Goal: Check status: Check status

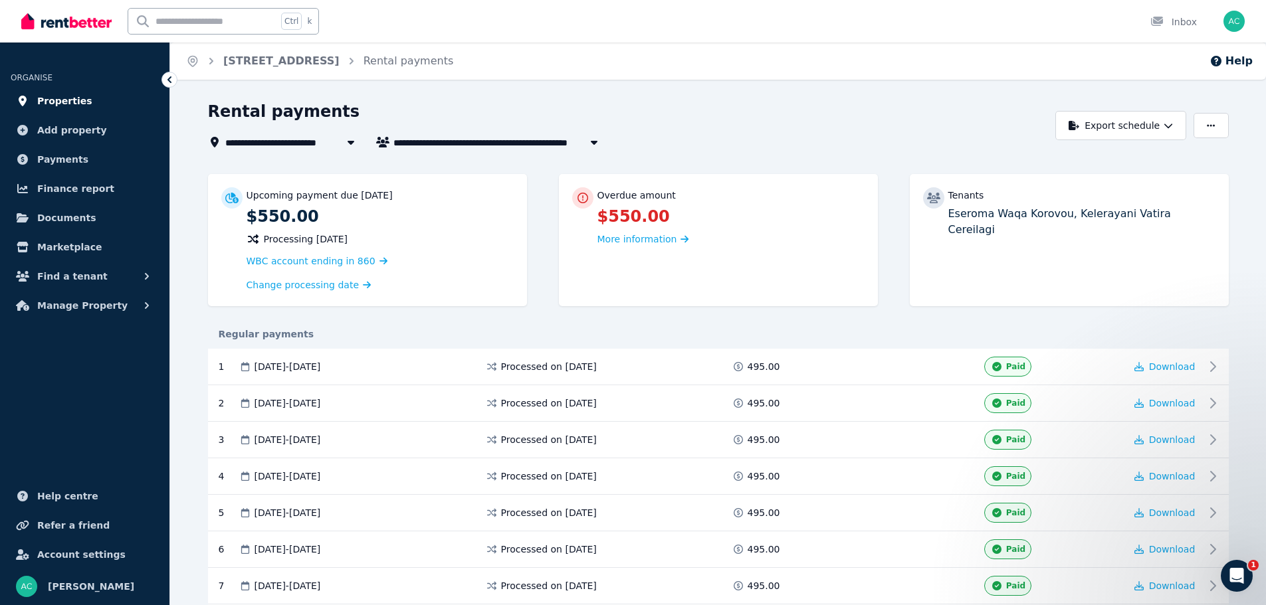
click at [66, 98] on span "Properties" at bounding box center [64, 101] width 55 height 16
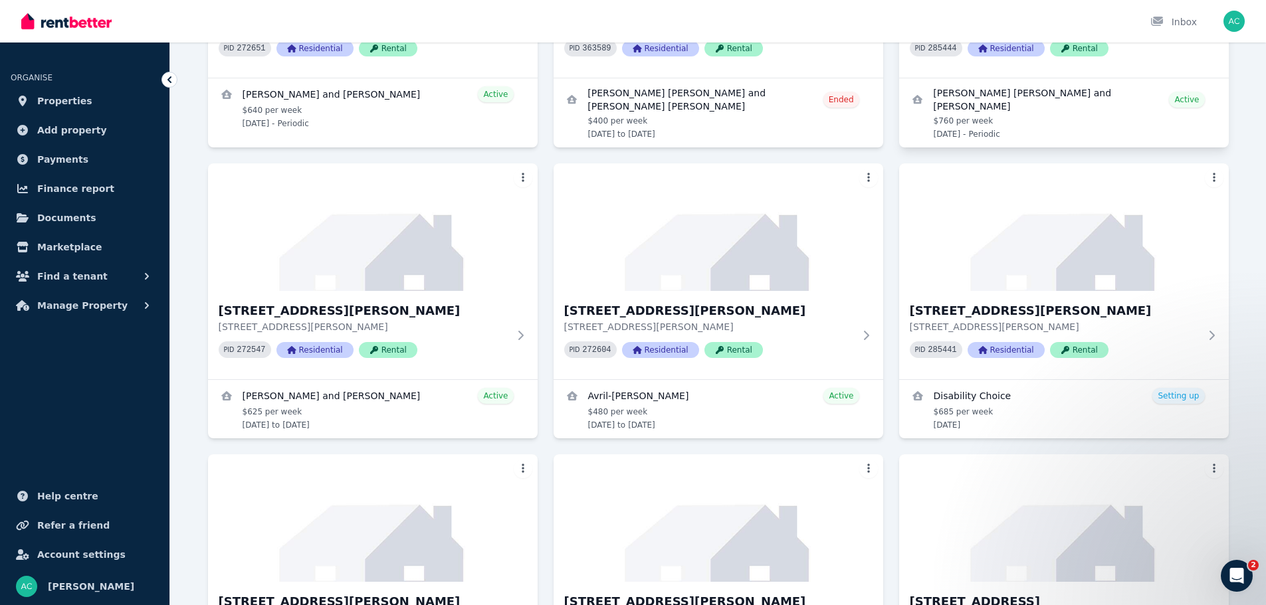
scroll to position [133, 0]
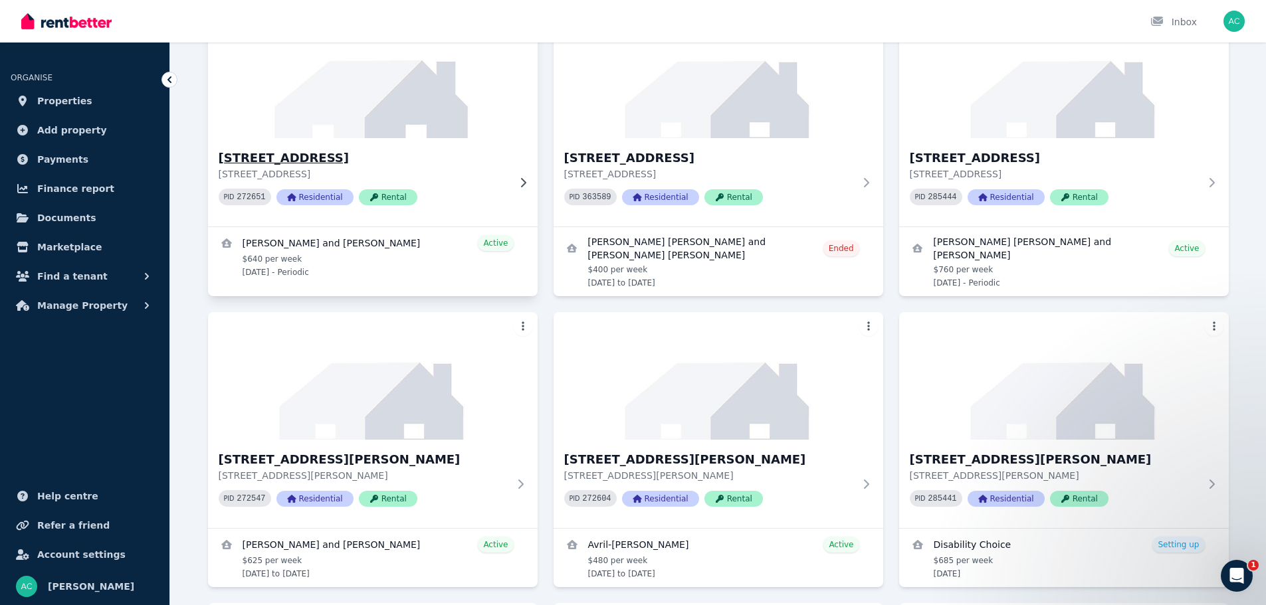
click at [466, 195] on div "PID 272651 Residential Rental" at bounding box center [364, 197] width 290 height 17
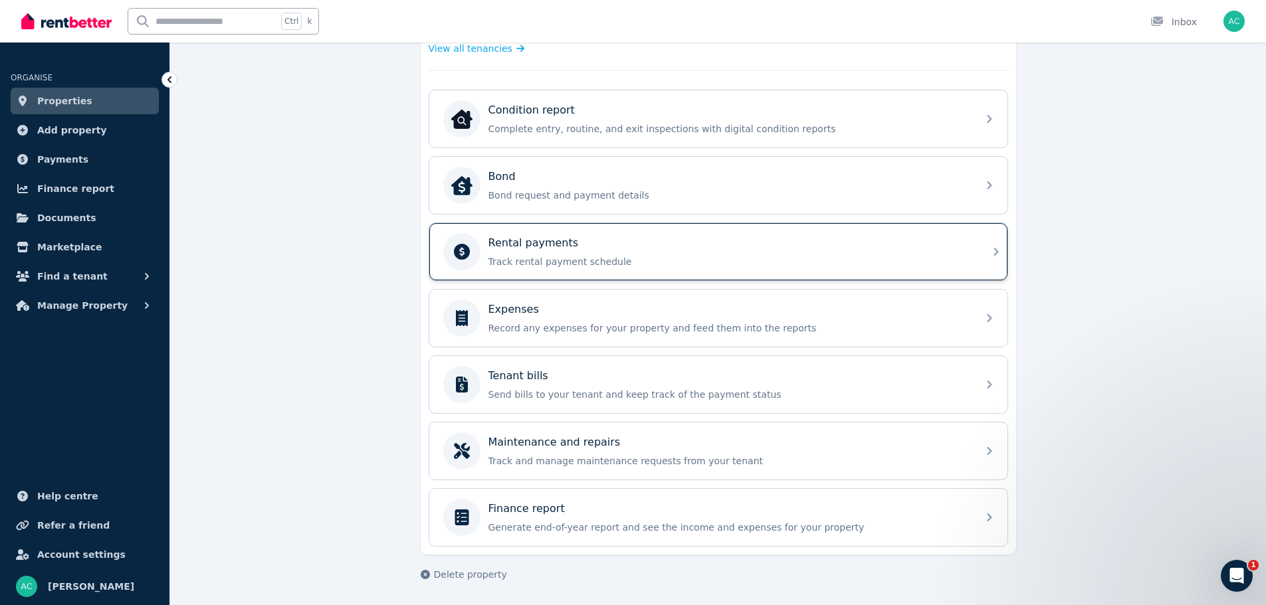
scroll to position [264, 0]
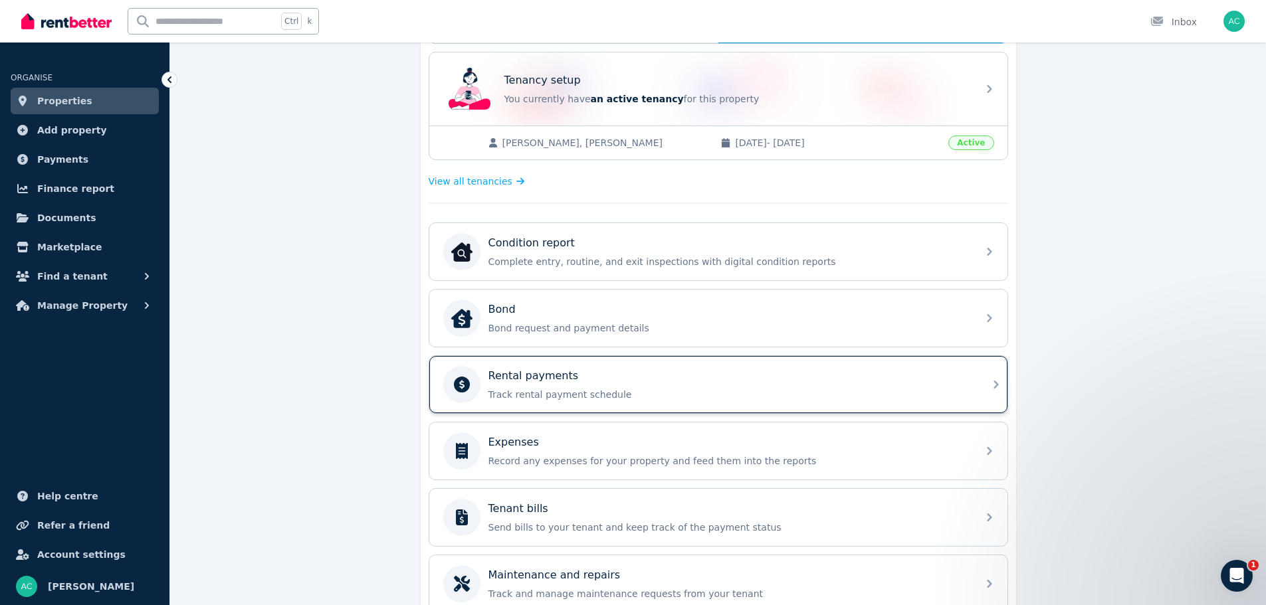
click at [621, 373] on div "Rental payments" at bounding box center [728, 376] width 481 height 16
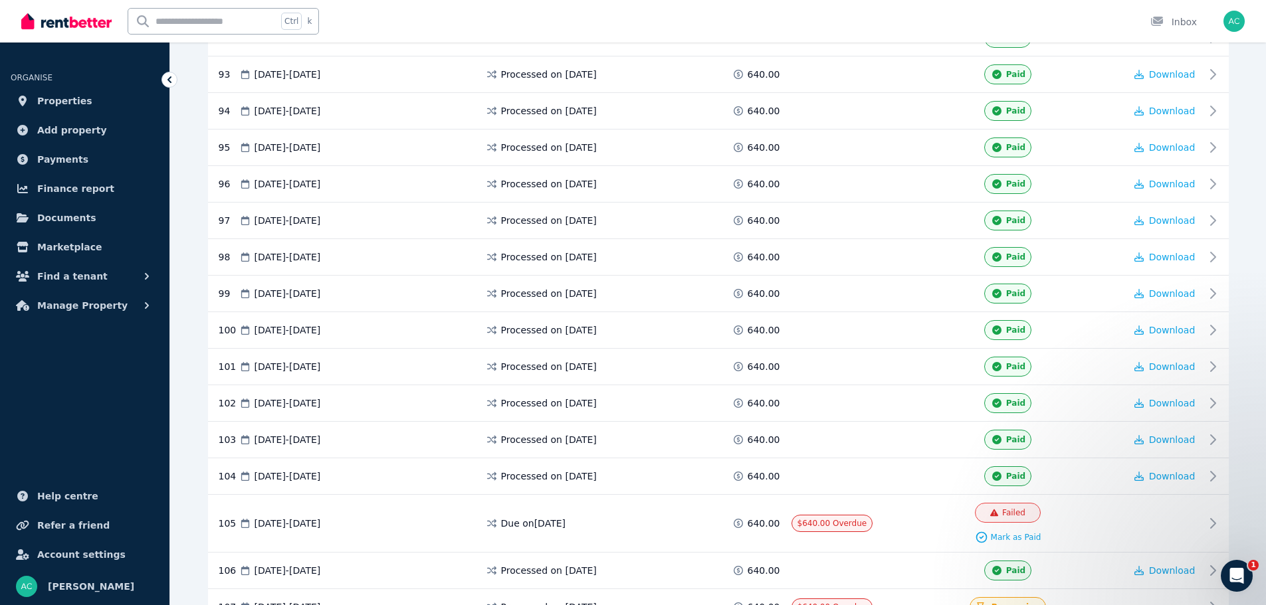
scroll to position [3818, 0]
